Goal: Information Seeking & Learning: Learn about a topic

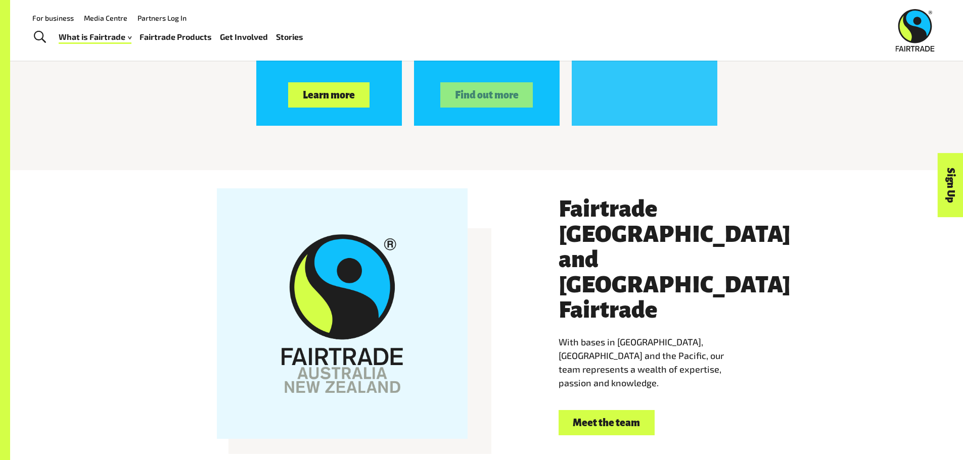
scroll to position [1451, 0]
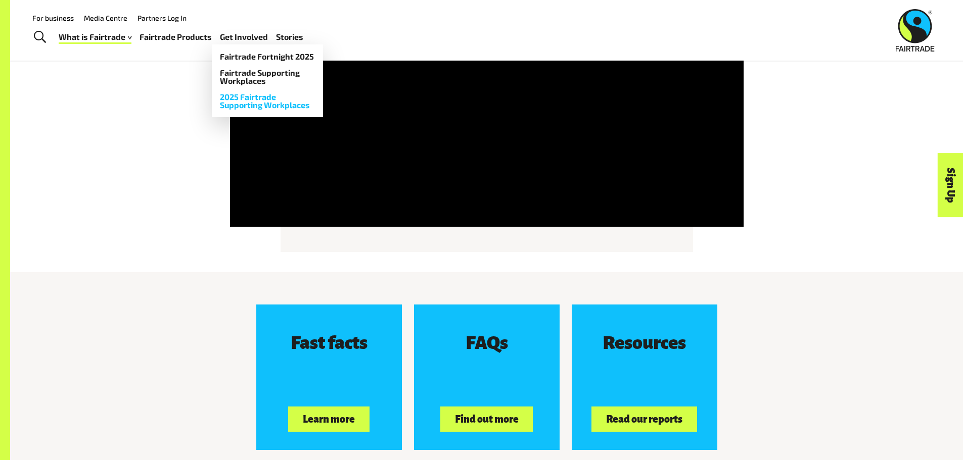
click at [258, 104] on link "2025 Fairtrade Supporting Workplaces" at bounding box center [267, 101] width 111 height 24
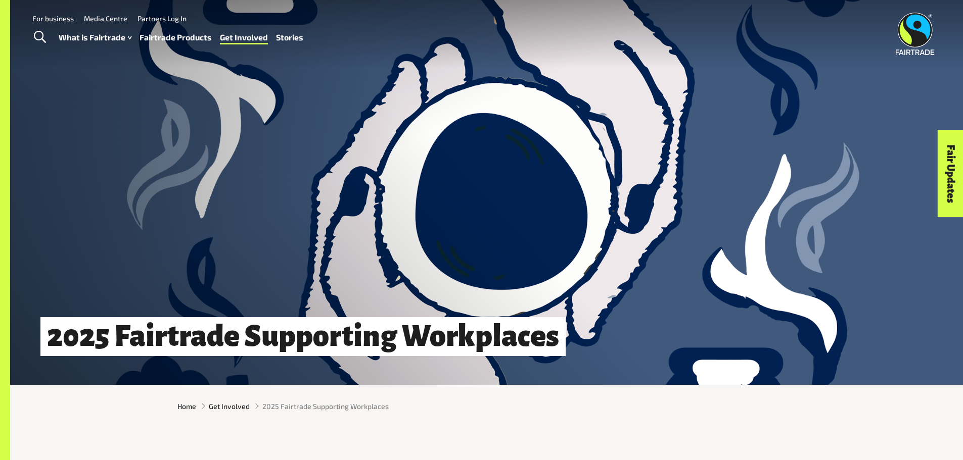
click at [184, 35] on link "Fairtrade Products" at bounding box center [176, 37] width 72 height 15
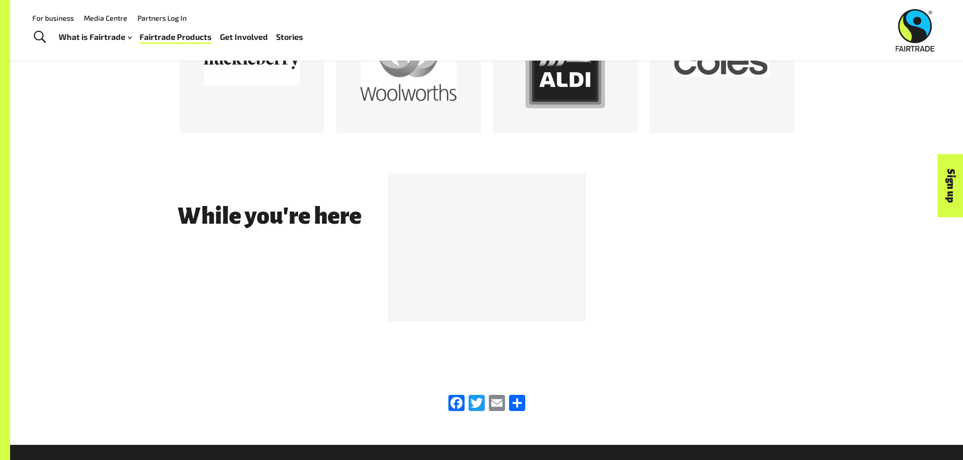
scroll to position [1603, 0]
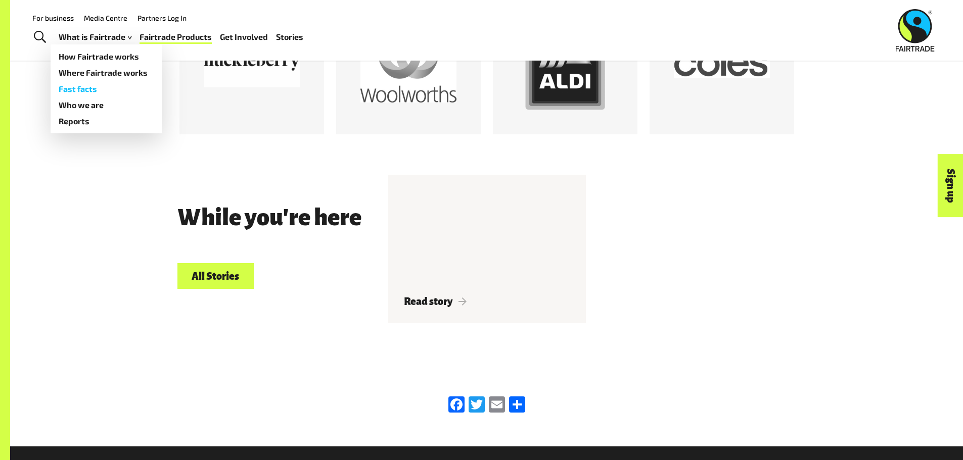
click at [87, 89] on link "Fast facts" at bounding box center [106, 89] width 111 height 16
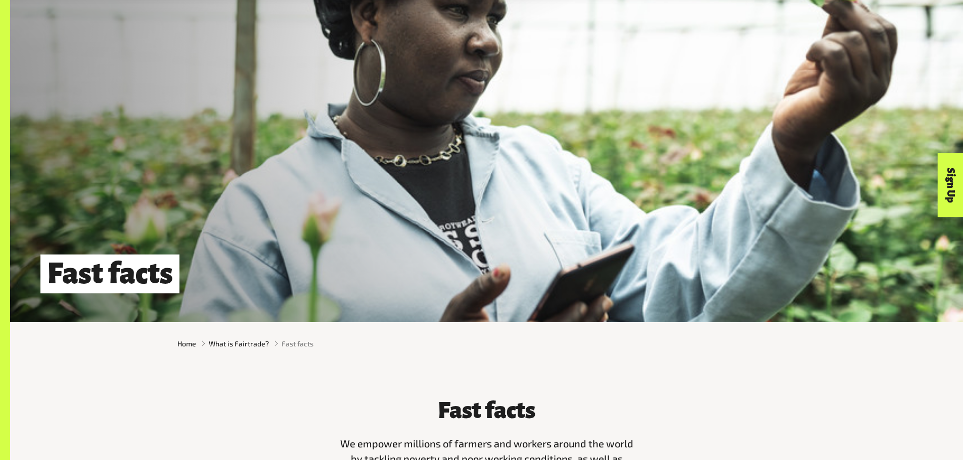
scroll to position [63, 0]
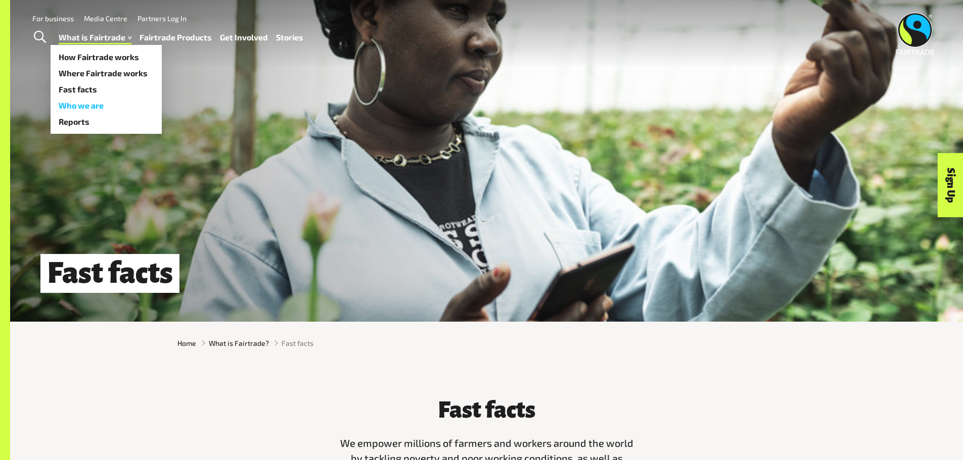
click at [81, 103] on link "Who we are" at bounding box center [106, 106] width 111 height 16
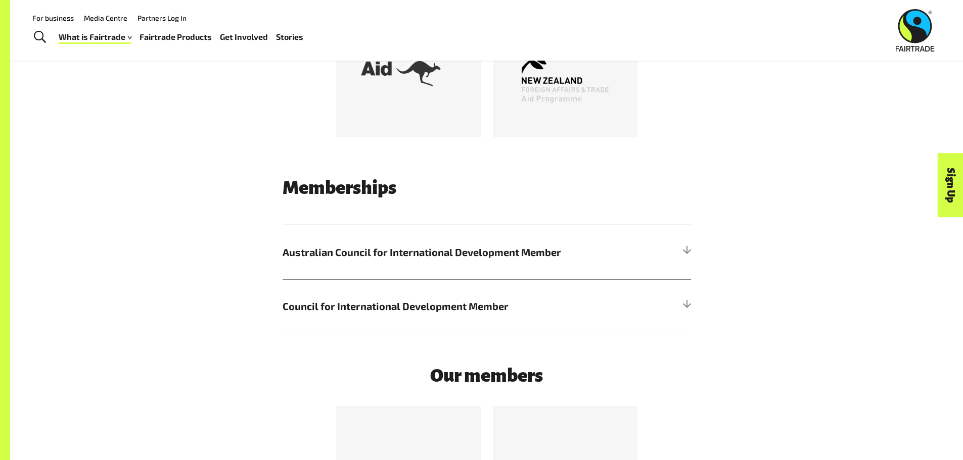
scroll to position [2639, 0]
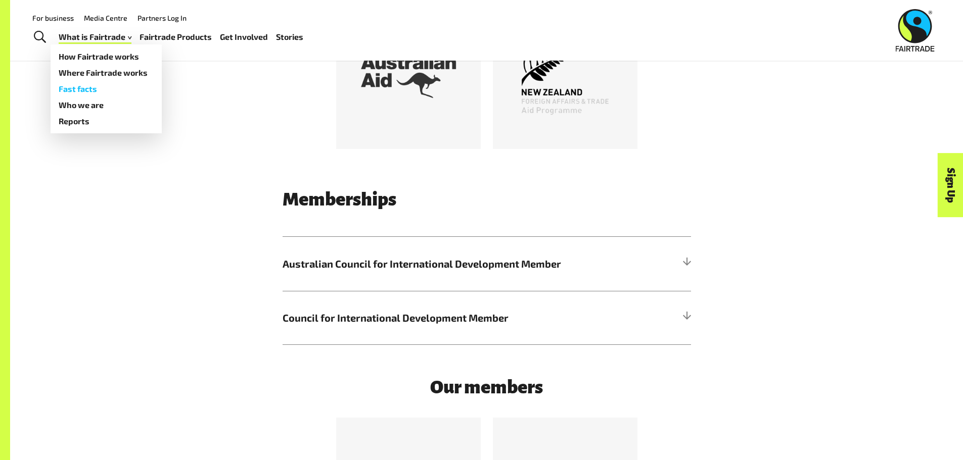
click at [84, 91] on link "Fast facts" at bounding box center [106, 89] width 111 height 16
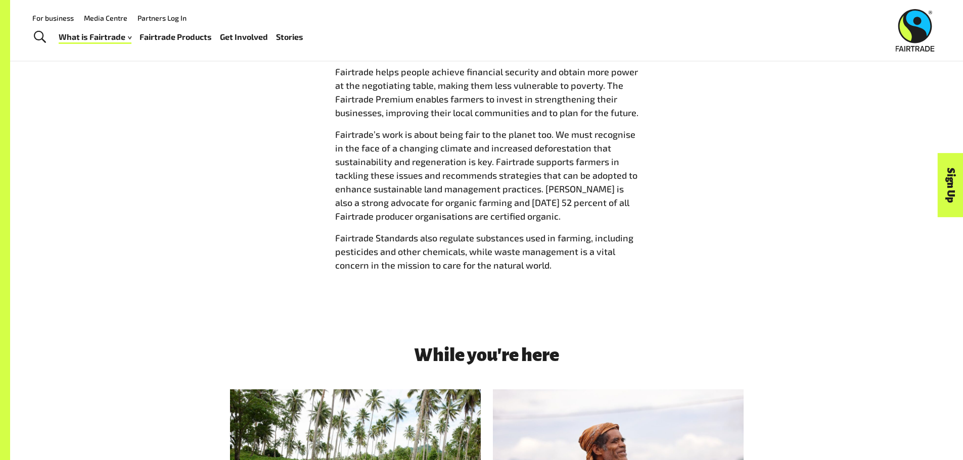
scroll to position [1177, 0]
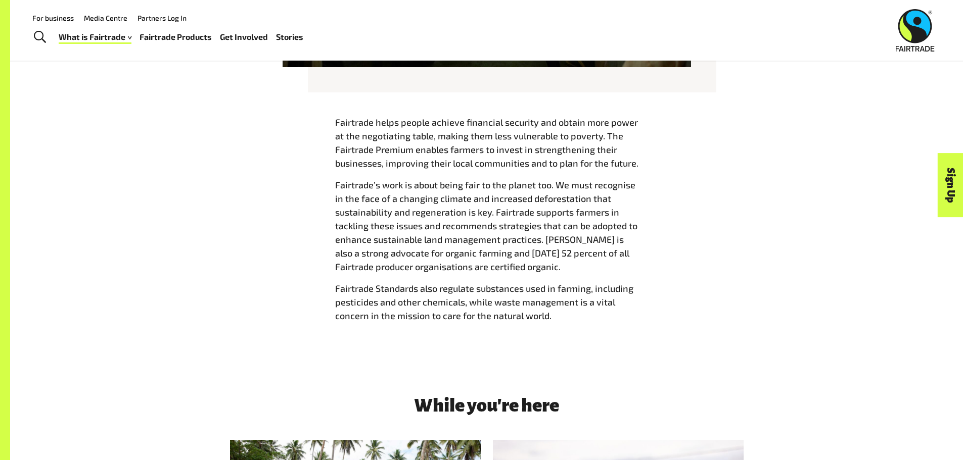
drag, startPoint x: 320, startPoint y: 114, endPoint x: 658, endPoint y: 161, distance: 340.5
click at [658, 161] on div "Fairtrade helps people achieve financial security and obtain more power at the …" at bounding box center [486, 223] width 953 height 280
click at [658, 161] on div "Fairtrade helps people achieve financial security and obtain more power at the …" at bounding box center [486, 223] width 631 height 215
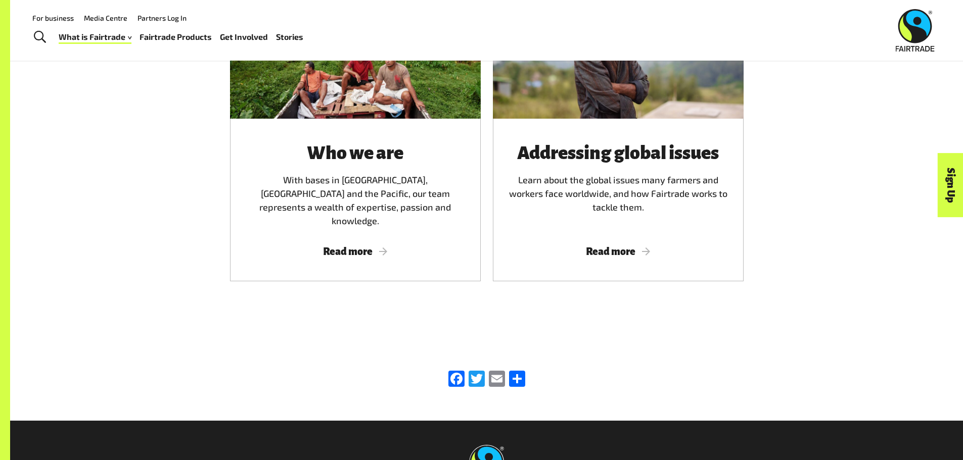
scroll to position [1655, 0]
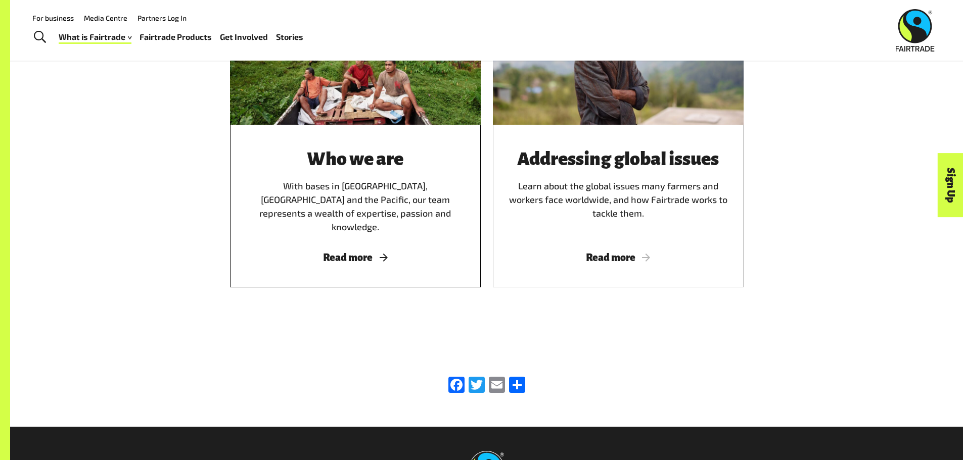
click at [380, 252] on span "Read more" at bounding box center [355, 257] width 226 height 11
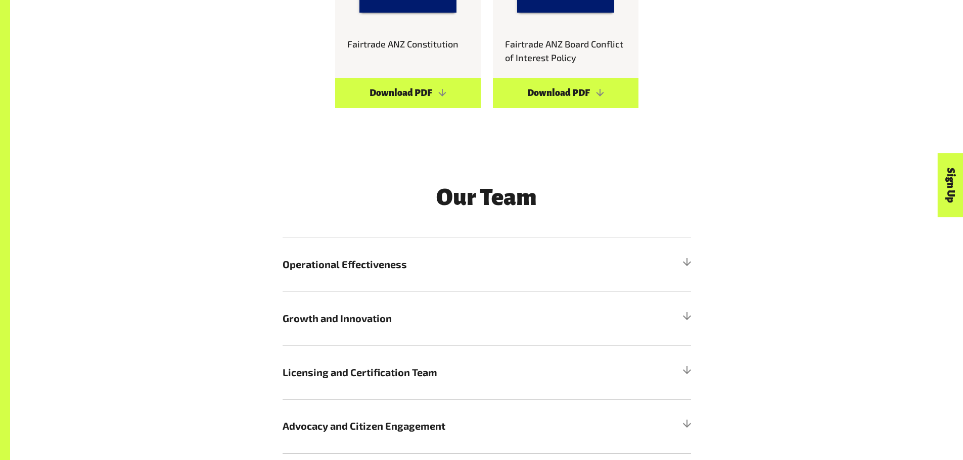
scroll to position [1125, 0]
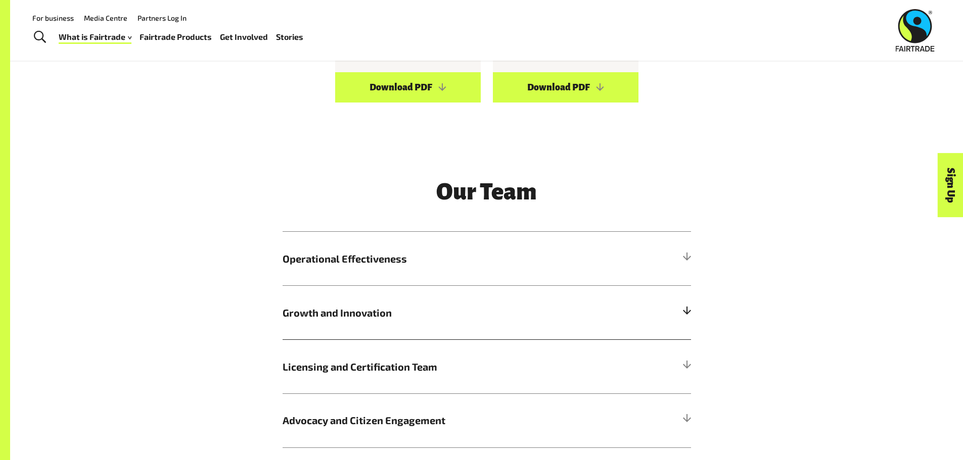
click at [384, 300] on h5 "Growth and Innovation" at bounding box center [487, 313] width 408 height 54
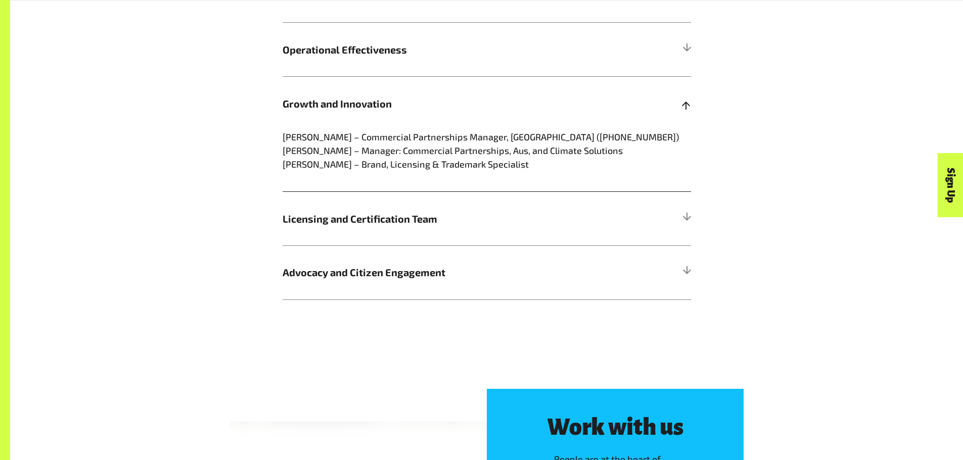
scroll to position [1335, 0]
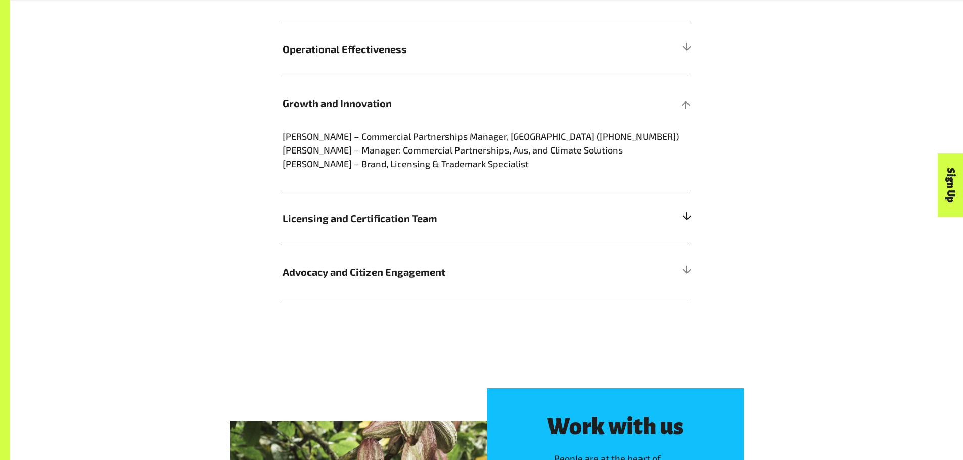
click at [479, 227] on h5 "Licensing and Certification Team" at bounding box center [487, 218] width 408 height 54
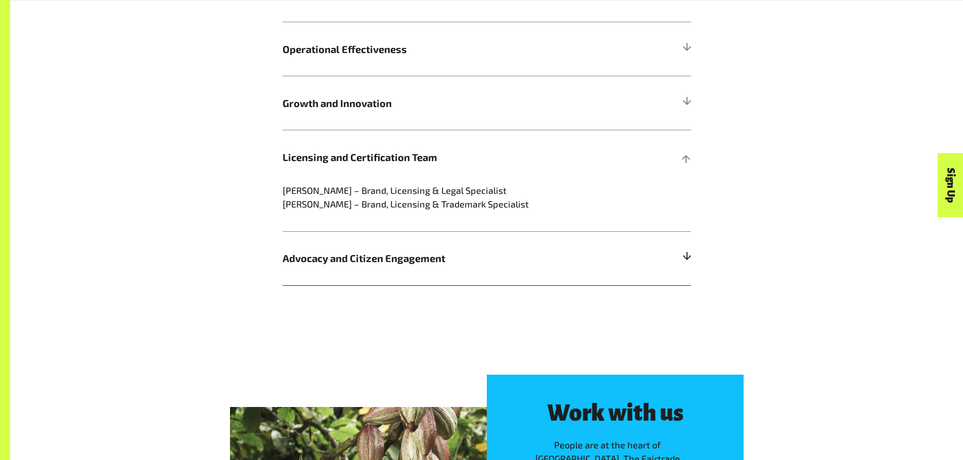
click at [492, 236] on h5 "Advocacy and Citizen Engagement" at bounding box center [487, 259] width 408 height 54
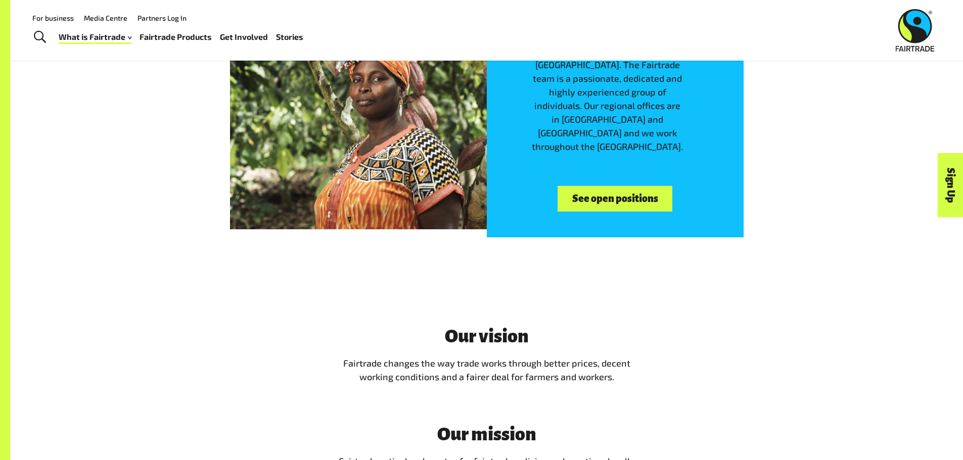
scroll to position [1715, 0]
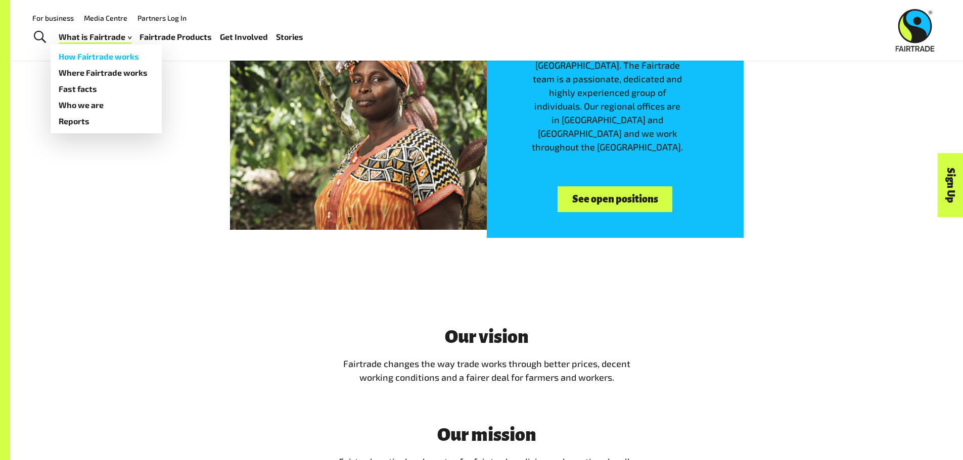
click at [116, 57] on link "How Fairtrade works" at bounding box center [106, 57] width 111 height 16
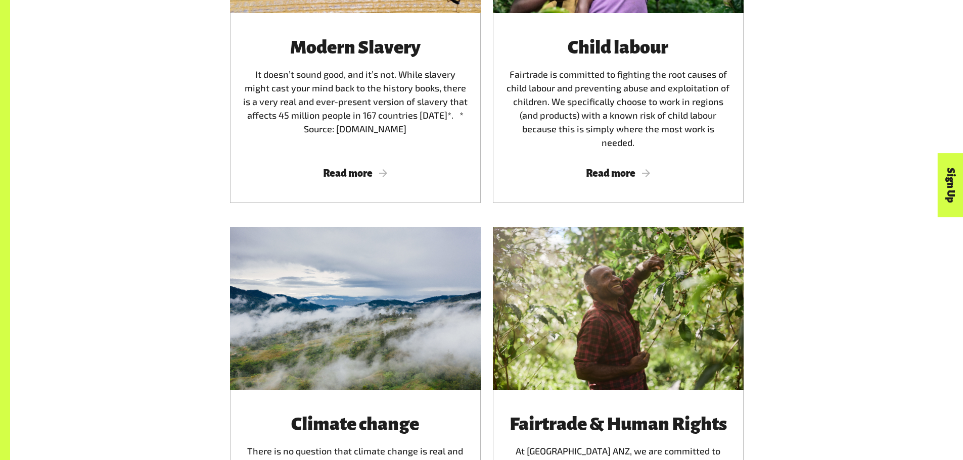
scroll to position [1706, 0]
